Goal: Transaction & Acquisition: Purchase product/service

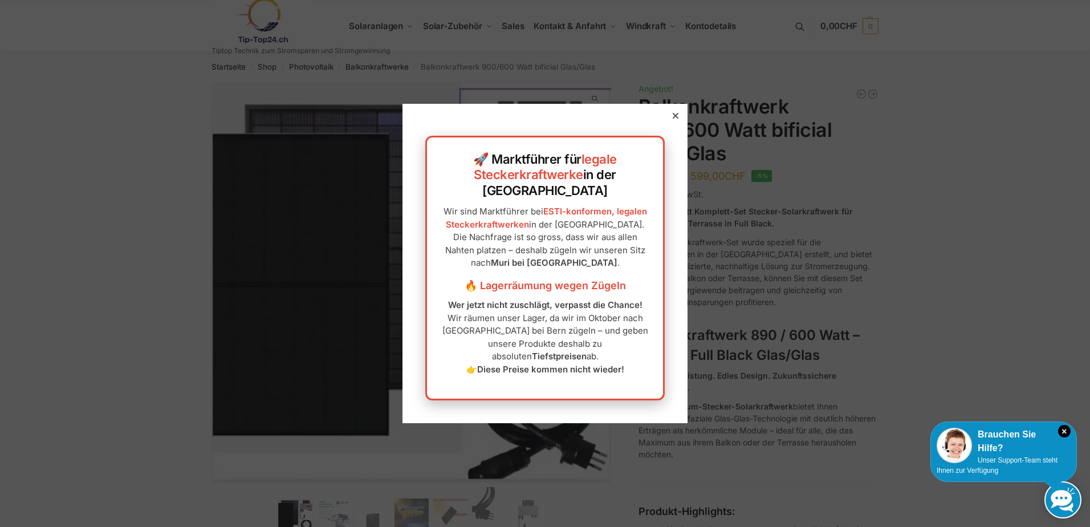
click at [670, 121] on div at bounding box center [675, 116] width 10 height 10
